Goal: Transaction & Acquisition: Purchase product/service

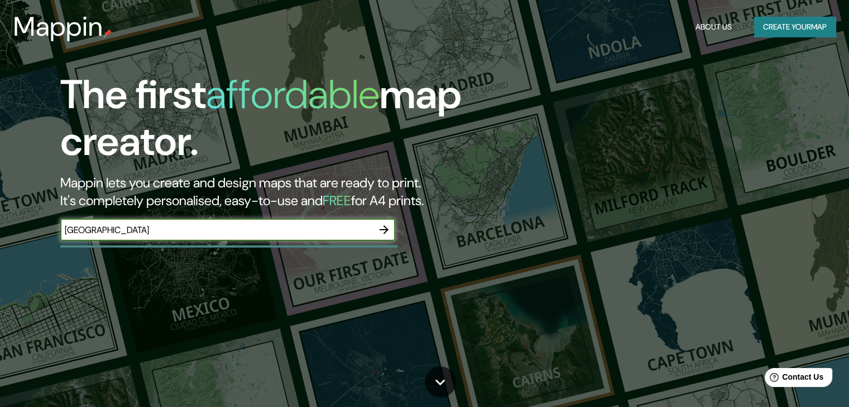
type input "[GEOGRAPHIC_DATA]"
click at [382, 228] on icon "button" at bounding box center [383, 229] width 13 height 13
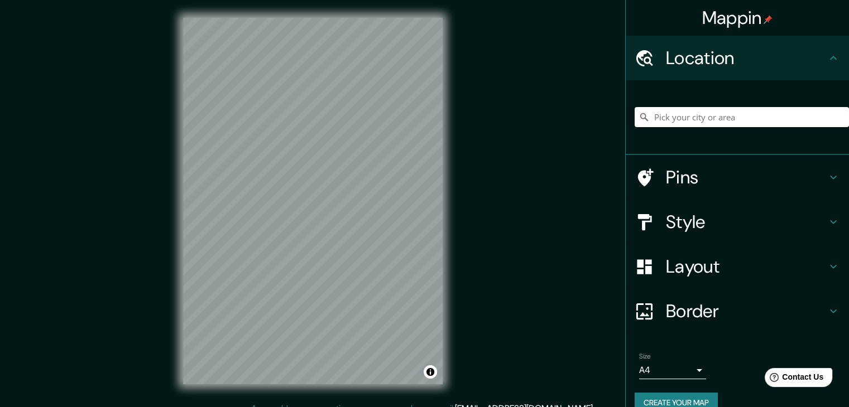
click at [723, 230] on h4 "Style" at bounding box center [746, 222] width 161 height 22
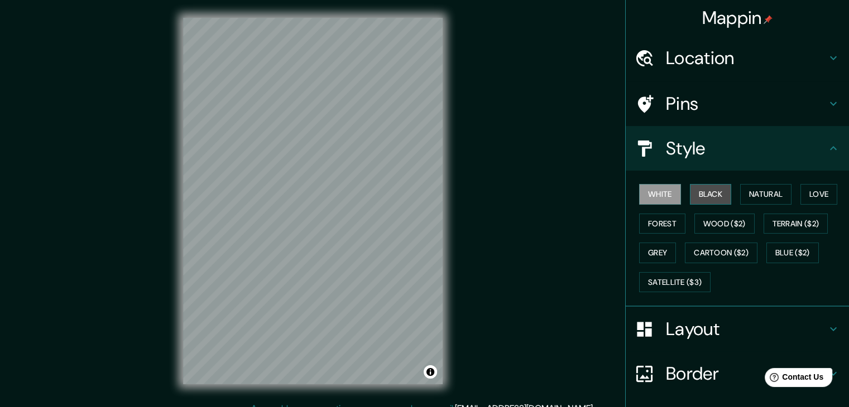
click at [708, 198] on button "Black" at bounding box center [711, 194] width 42 height 21
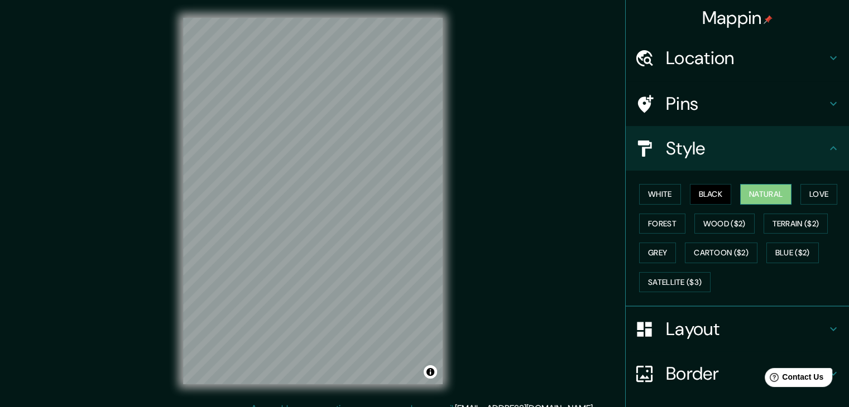
click at [748, 196] on button "Natural" at bounding box center [765, 194] width 51 height 21
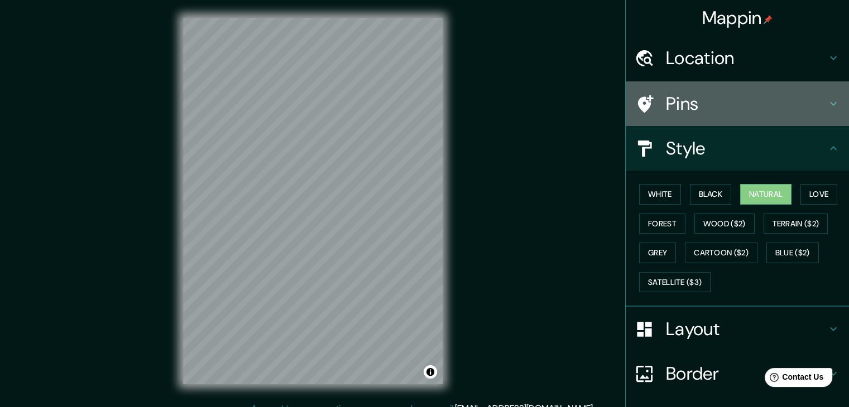
click at [692, 112] on h4 "Pins" at bounding box center [746, 104] width 161 height 22
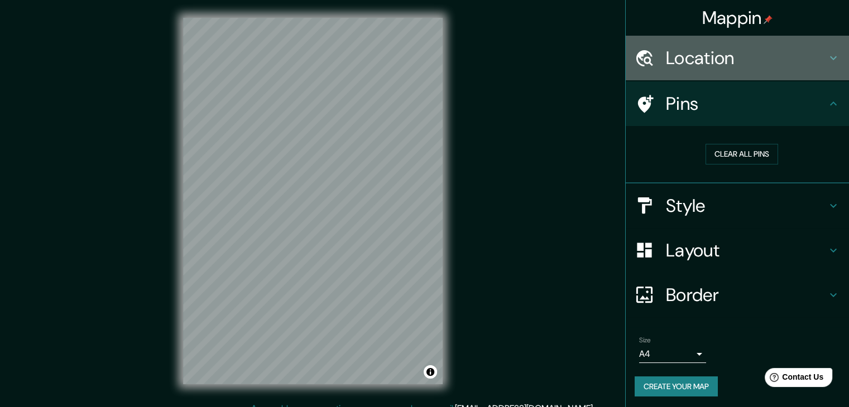
click at [675, 68] on h4 "Location" at bounding box center [746, 58] width 161 height 22
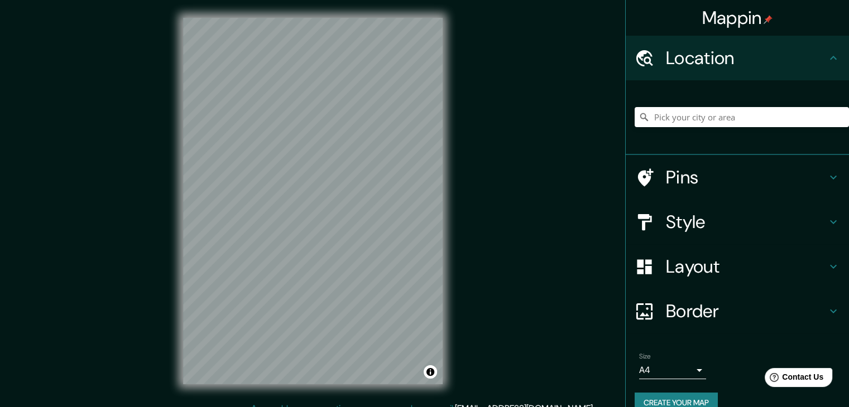
click at [675, 68] on h4 "Location" at bounding box center [746, 58] width 161 height 22
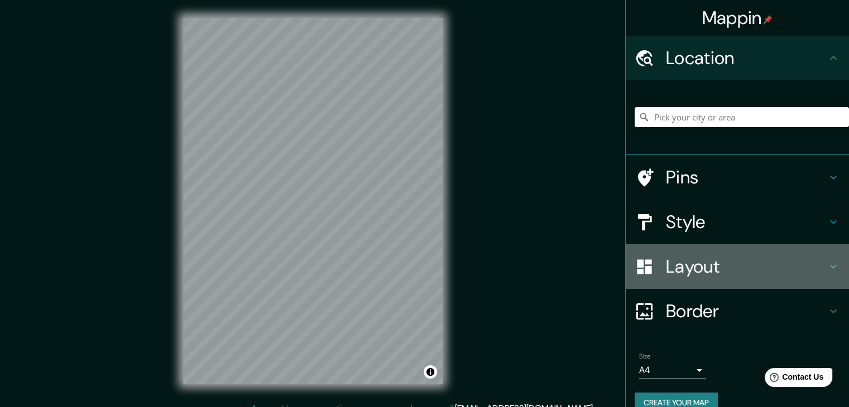
click at [739, 267] on h4 "Layout" at bounding box center [746, 267] width 161 height 22
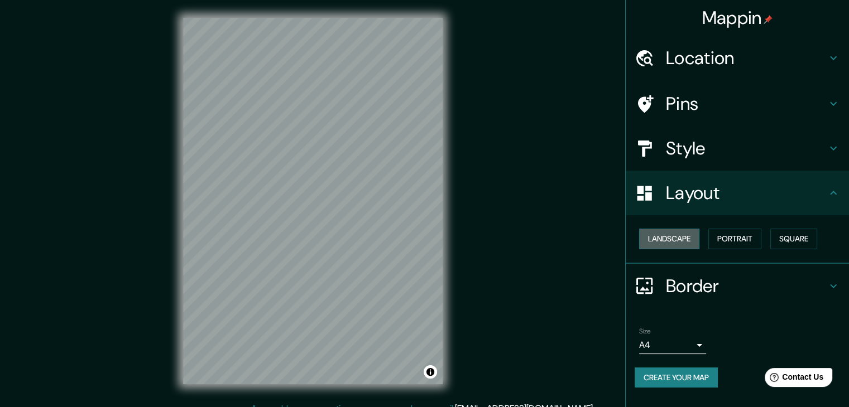
click at [688, 237] on button "Landscape" at bounding box center [669, 239] width 60 height 21
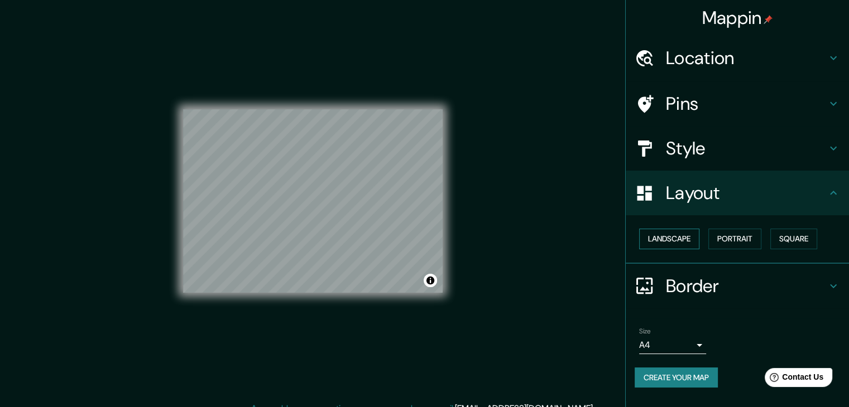
click at [688, 237] on button "Landscape" at bounding box center [669, 239] width 60 height 21
click at [729, 237] on button "Portrait" at bounding box center [734, 239] width 53 height 21
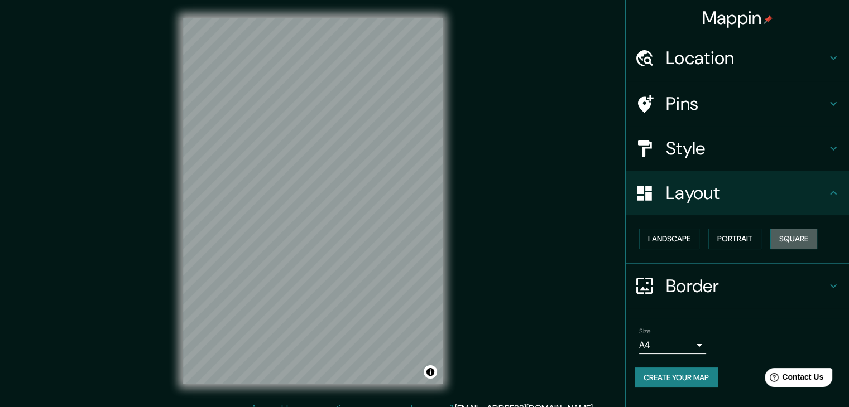
click at [790, 237] on button "Square" at bounding box center [793, 239] width 47 height 21
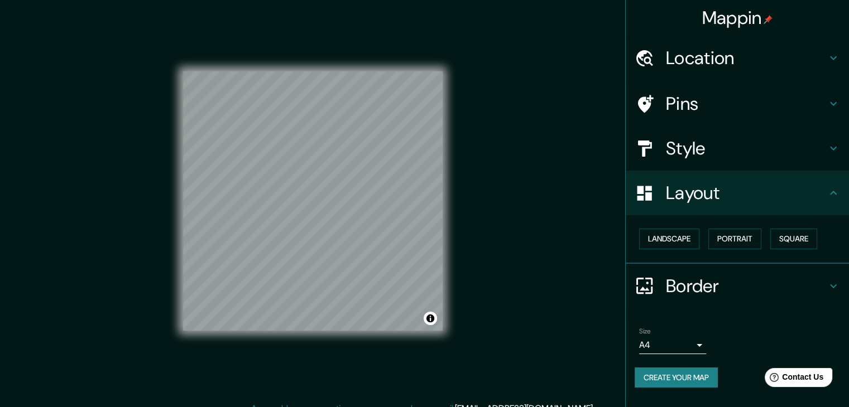
click at [685, 151] on h4 "Style" at bounding box center [746, 148] width 161 height 22
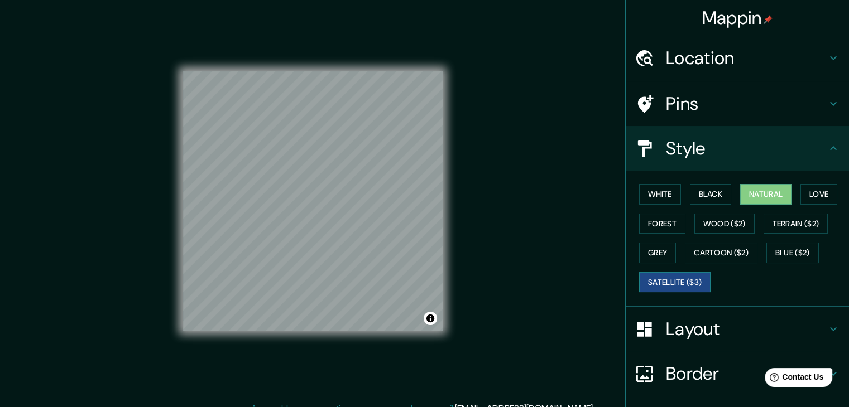
click at [671, 273] on button "Satellite ($3)" at bounding box center [674, 282] width 71 height 21
click at [717, 253] on button "Cartoon ($2)" at bounding box center [721, 253] width 73 height 21
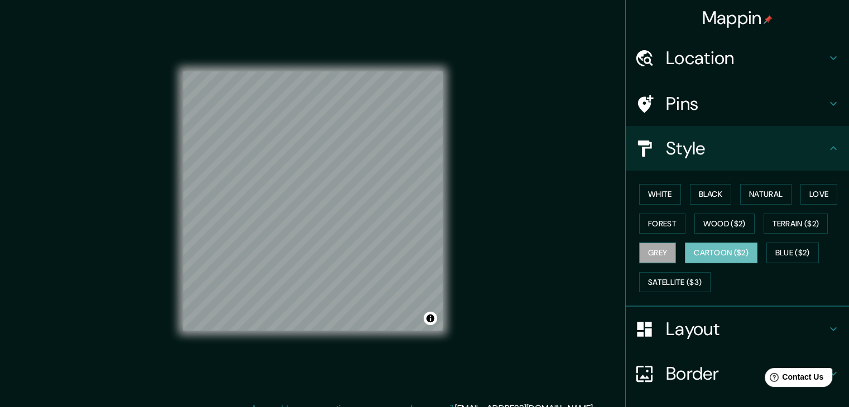
click at [650, 252] on button "Grey" at bounding box center [657, 253] width 37 height 21
click at [705, 228] on button "Wood ($2)" at bounding box center [724, 224] width 60 height 21
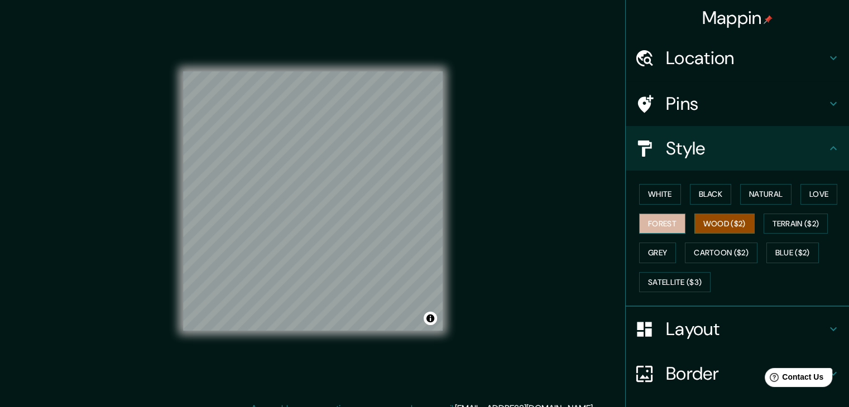
click at [665, 226] on button "Forest" at bounding box center [662, 224] width 46 height 21
click at [706, 224] on button "Wood ($2)" at bounding box center [724, 224] width 60 height 21
click at [752, 189] on button "Natural" at bounding box center [765, 194] width 51 height 21
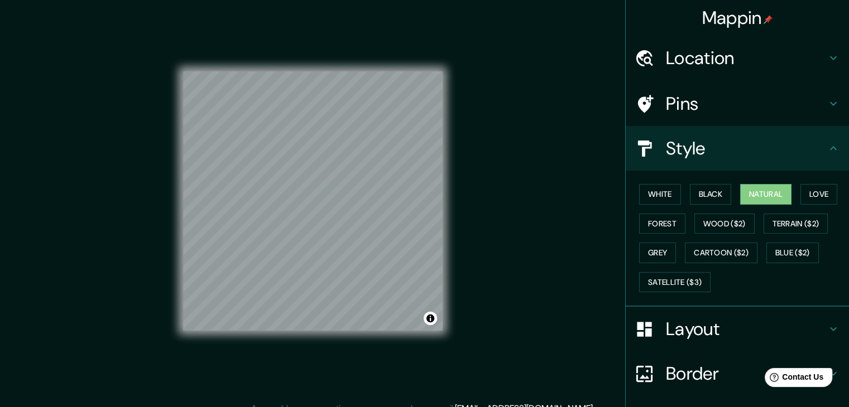
click at [741, 105] on h4 "Pins" at bounding box center [746, 104] width 161 height 22
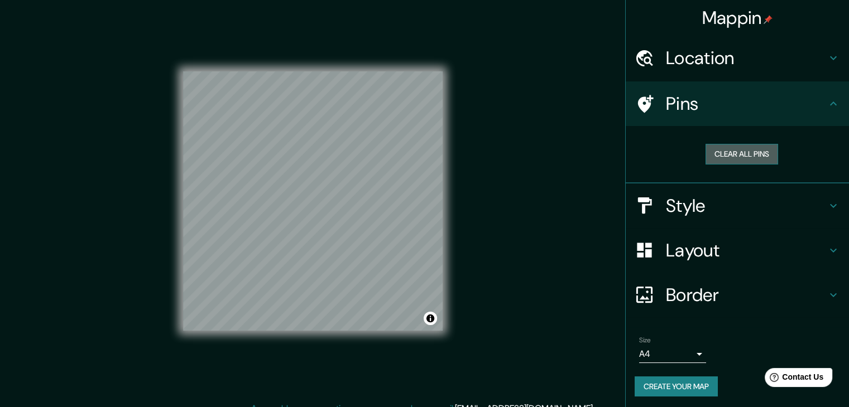
click at [729, 151] on button "Clear all pins" at bounding box center [741, 154] width 73 height 21
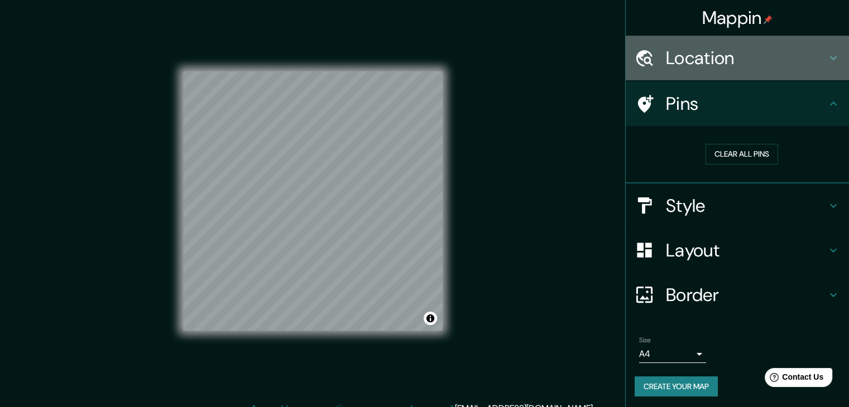
click at [705, 56] on h4 "Location" at bounding box center [746, 58] width 161 height 22
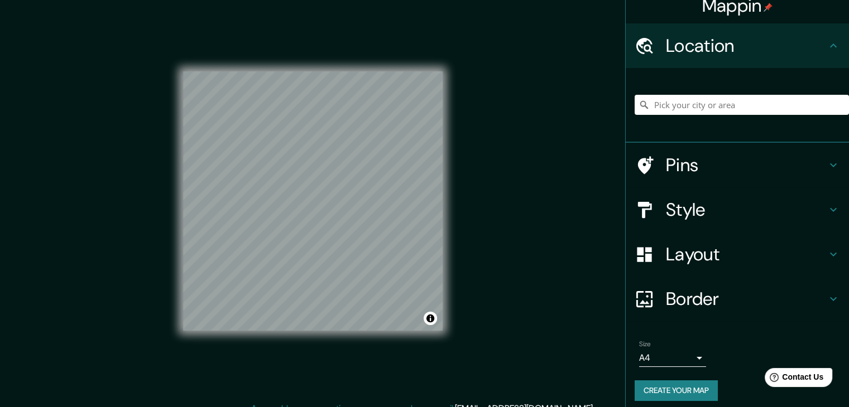
scroll to position [19, 0]
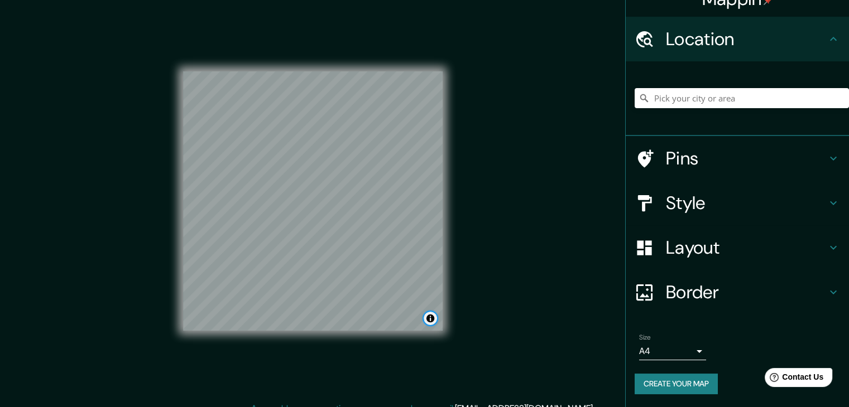
click at [433, 323] on button "Toggle attribution" at bounding box center [430, 318] width 13 height 13
click at [347, 319] on link "© OpenStreetMap" at bounding box center [336, 319] width 54 height 8
